Goal: Communication & Community: Answer question/provide support

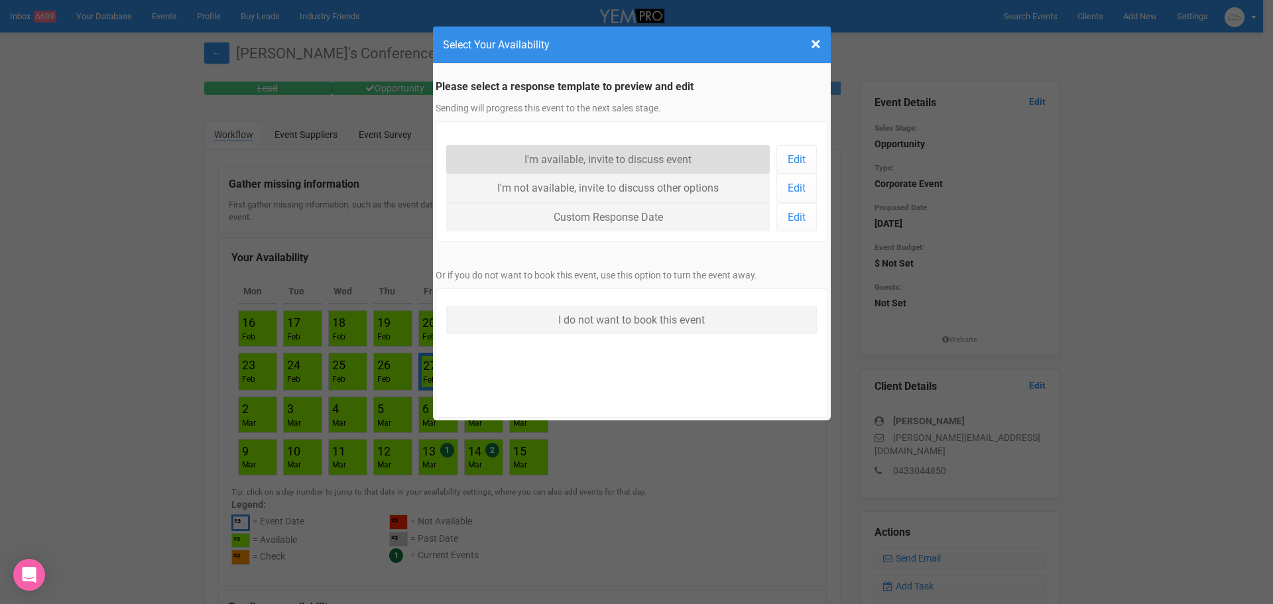
click at [571, 165] on link "I'm available, invite to discuss event" at bounding box center [608, 159] width 324 height 29
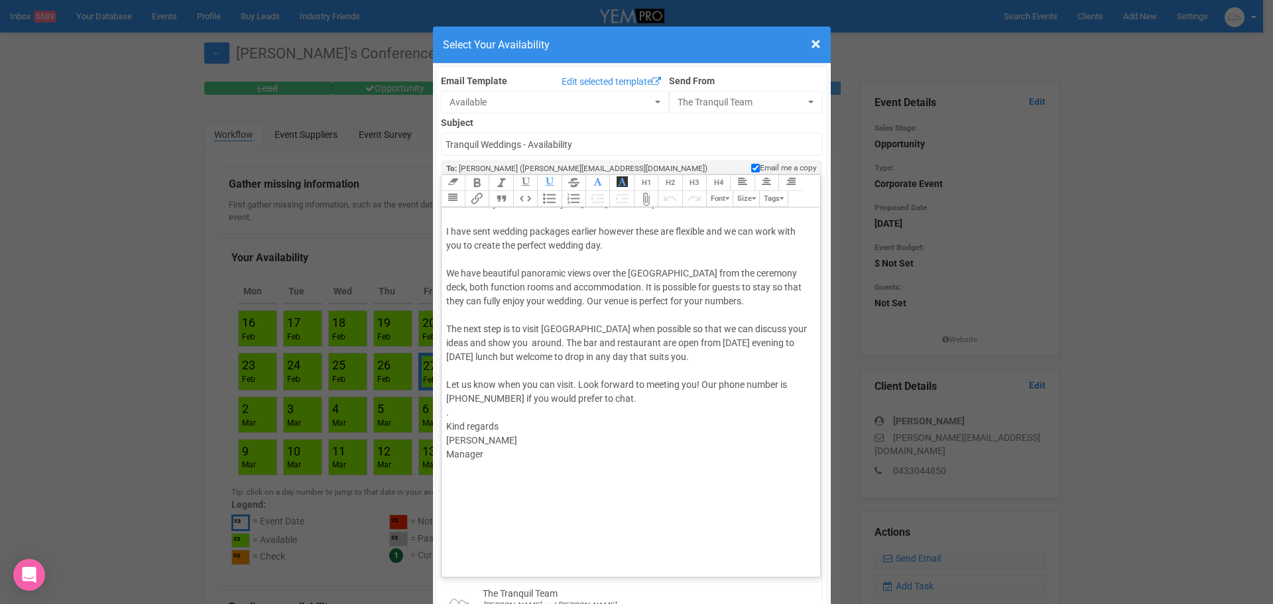
scroll to position [78, 0]
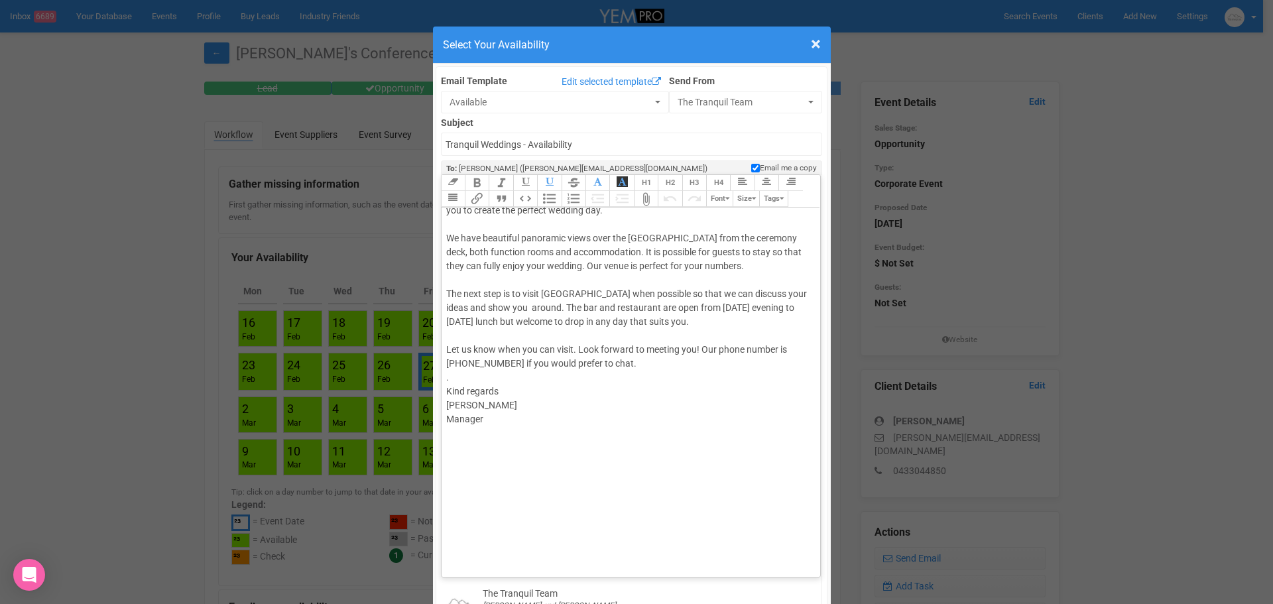
drag, startPoint x: 470, startPoint y: 404, endPoint x: 459, endPoint y: 403, distance: 10.7
click at [470, 404] on div "Hi [PERSON_NAME] We currently have availability for [DATE] however spaces are l…" at bounding box center [628, 350] width 365 height 432
type trix-editor "<div>Hi [PERSON_NAME]<br><br>We currently have availability for [DATE] however …"
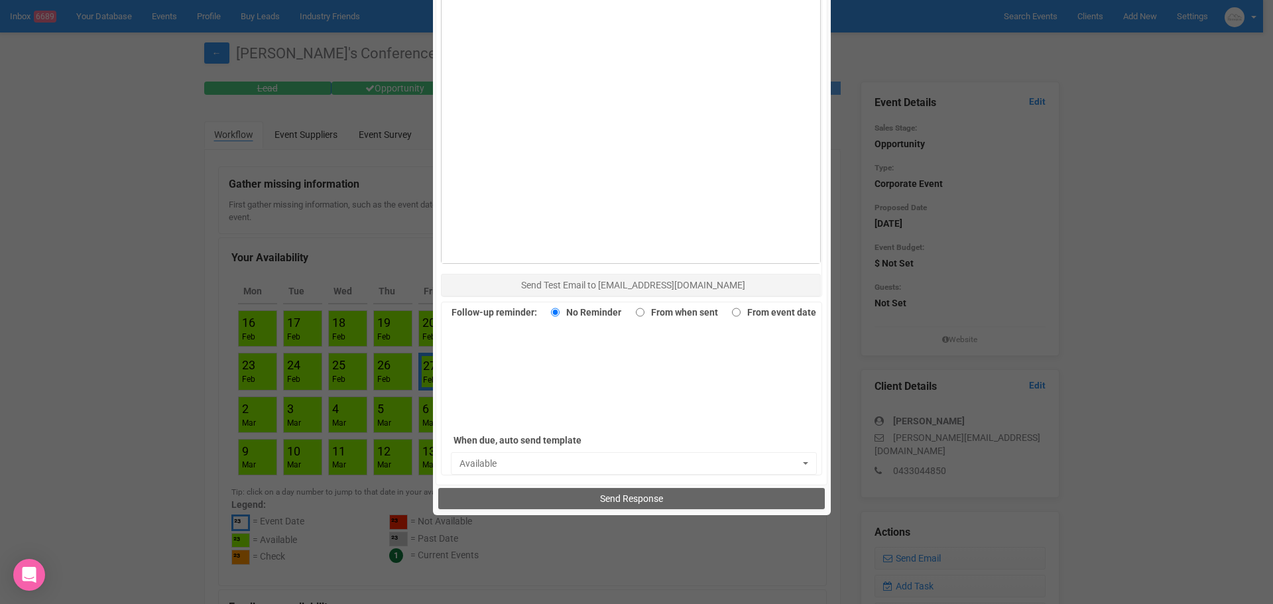
scroll to position [837, 0]
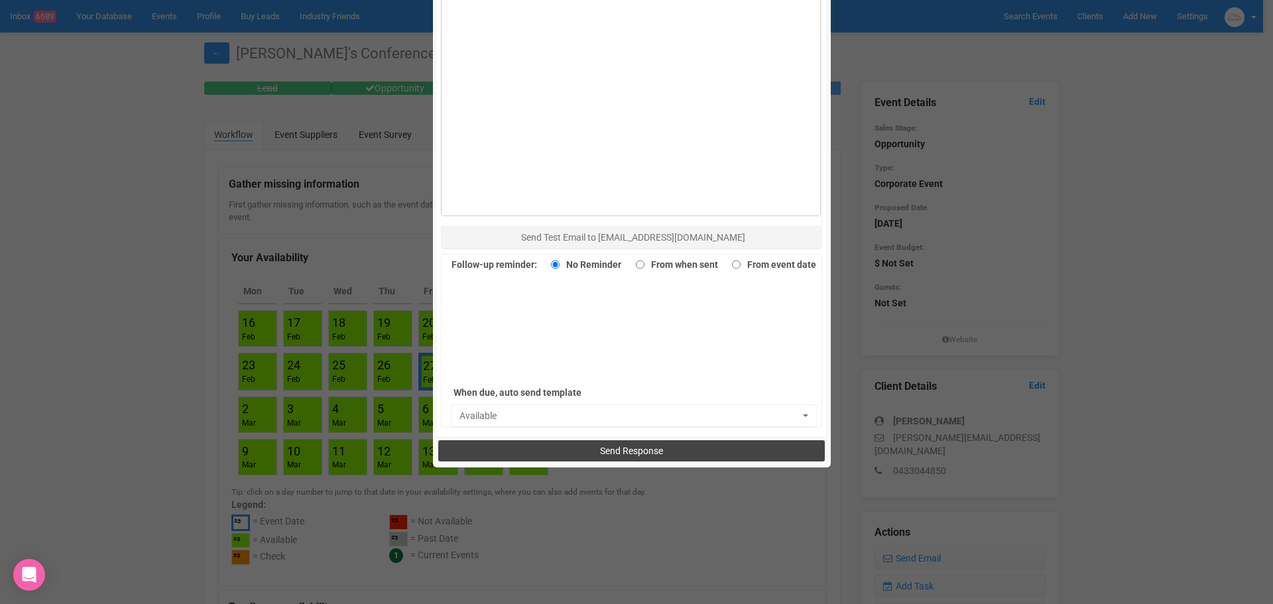
click at [610, 453] on span "Send Response" at bounding box center [631, 450] width 63 height 11
